Goal: Task Accomplishment & Management: Complete application form

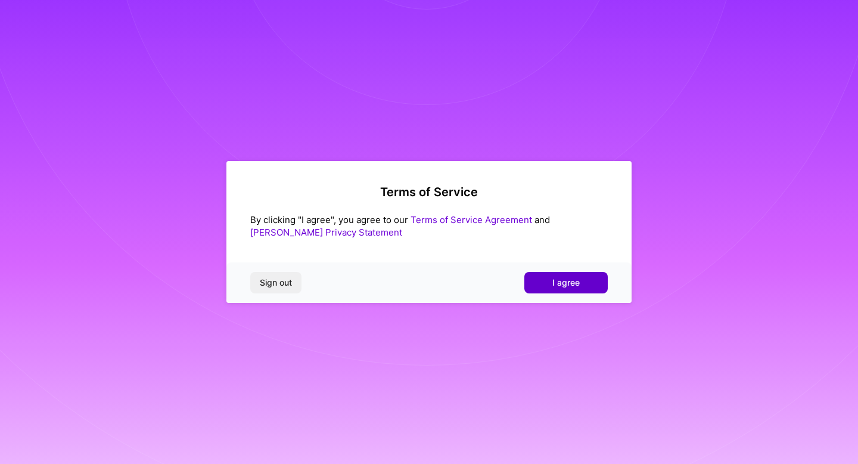
click at [579, 275] on button "I agree" at bounding box center [565, 282] width 83 height 21
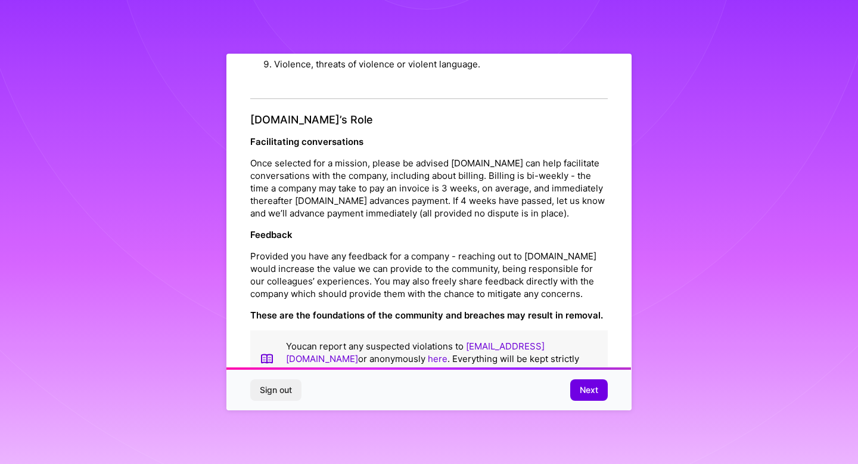
scroll to position [1283, 0]
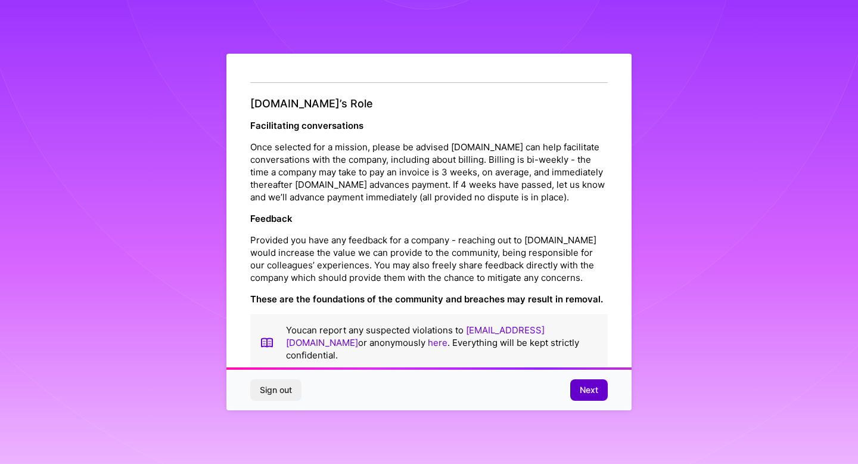
click at [601, 393] on button "Next" at bounding box center [589, 389] width 38 height 21
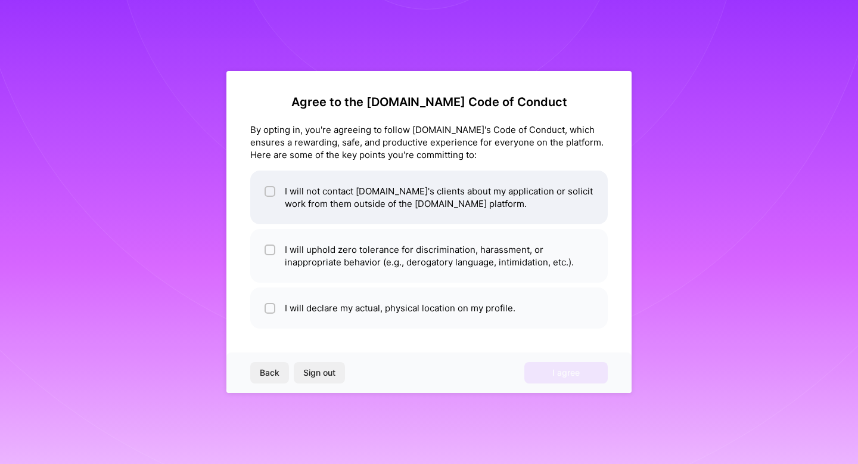
click at [269, 189] on input "checkbox" at bounding box center [271, 192] width 8 height 8
checkbox input "true"
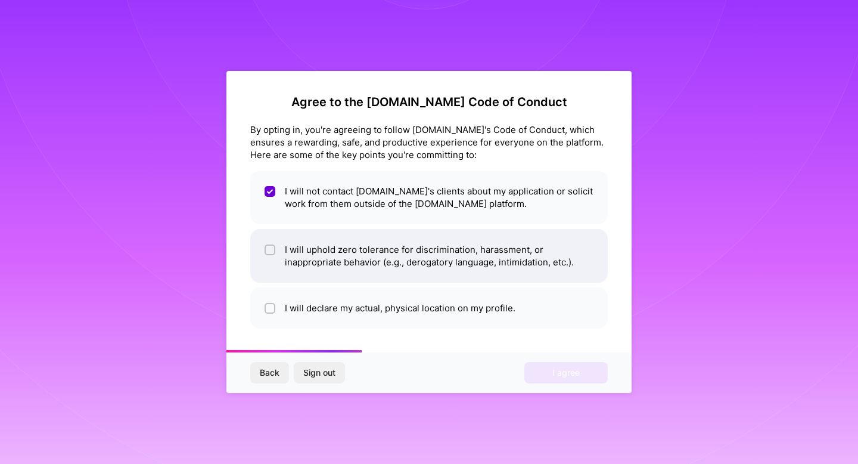
click at [269, 250] on input "checkbox" at bounding box center [271, 250] width 8 height 8
checkbox input "true"
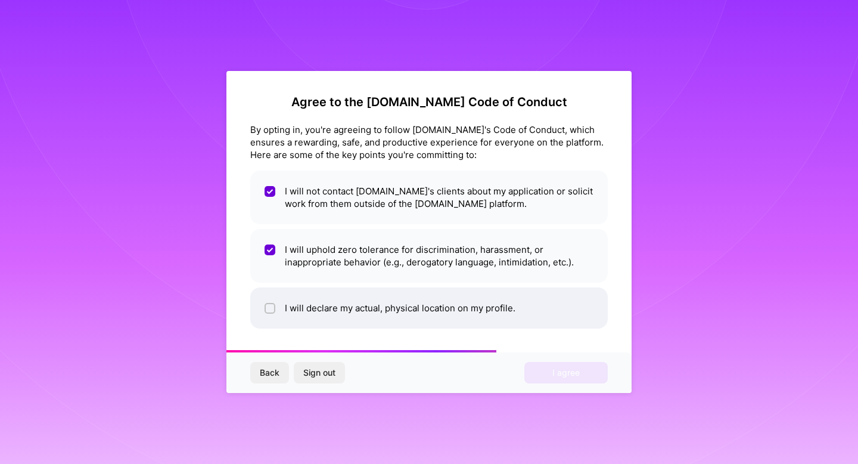
click at [266, 307] on div at bounding box center [270, 308] width 11 height 11
checkbox input "true"
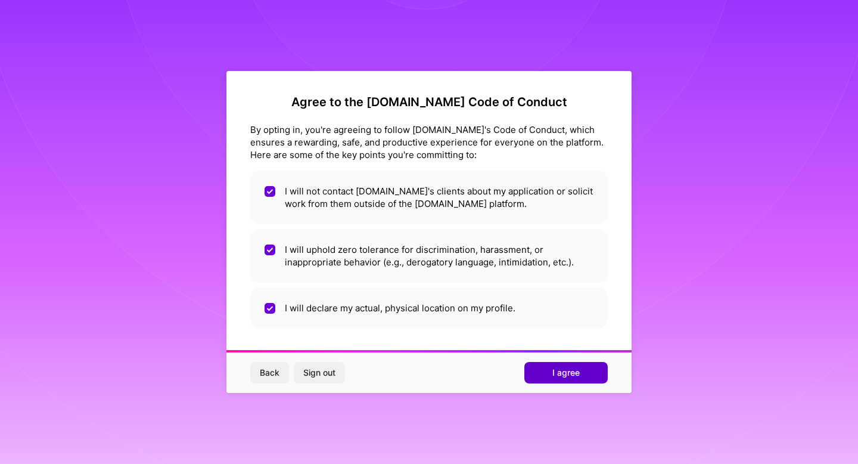
click at [571, 371] on span "I agree" at bounding box center [565, 372] width 27 height 12
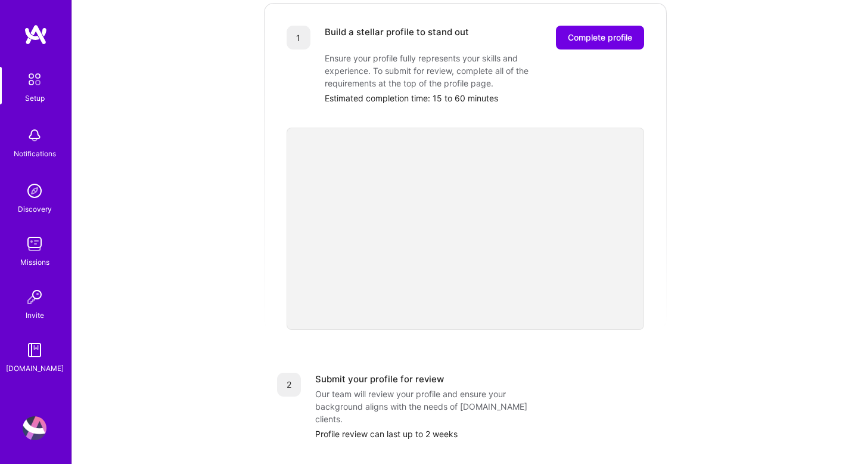
scroll to position [173, 0]
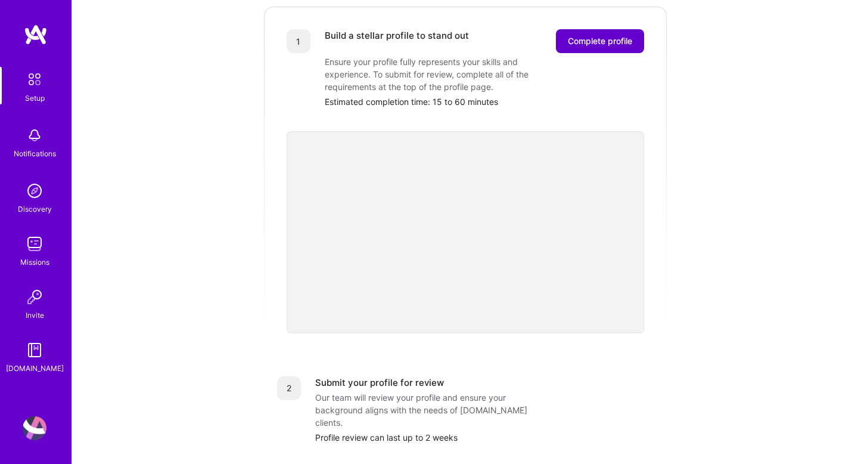
click at [601, 35] on span "Complete profile" at bounding box center [600, 41] width 64 height 12
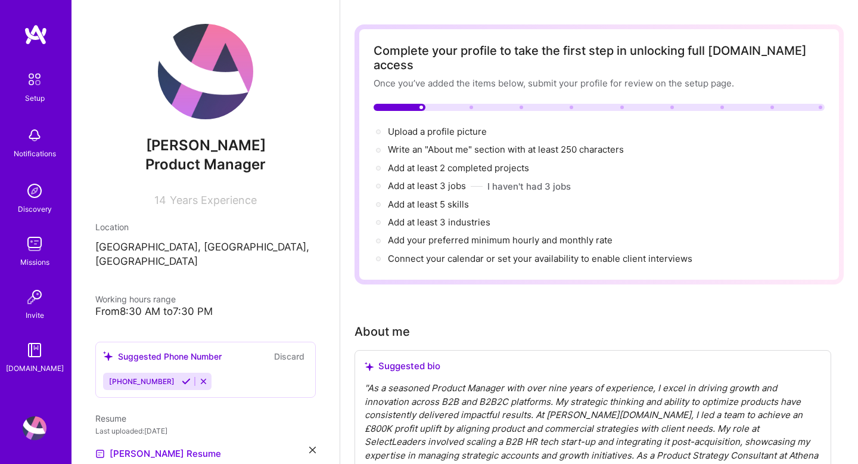
scroll to position [42, 0]
